Goal: Task Accomplishment & Management: Manage account settings

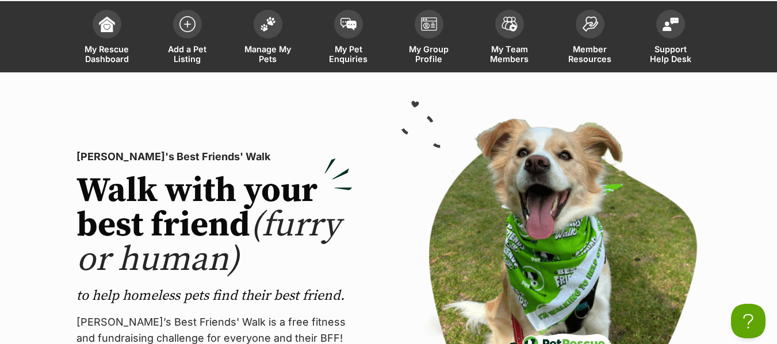
scroll to position [57, 0]
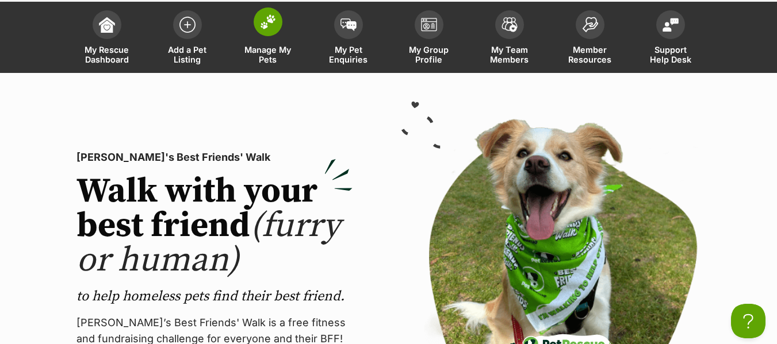
click at [262, 53] on span "Manage My Pets" at bounding box center [268, 55] width 52 height 20
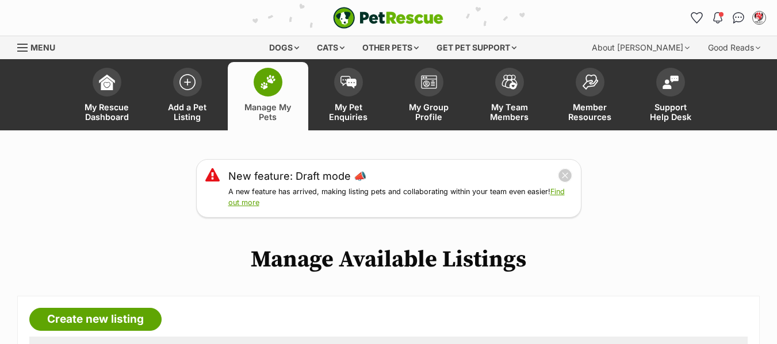
click at [25, 46] on div "Menu" at bounding box center [22, 47] width 11 height 9
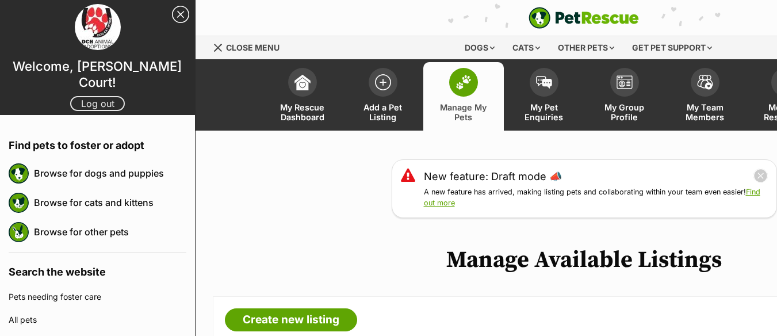
click at [102, 96] on link "Log out" at bounding box center [97, 103] width 55 height 15
